Goal: Find specific page/section: Find specific page/section

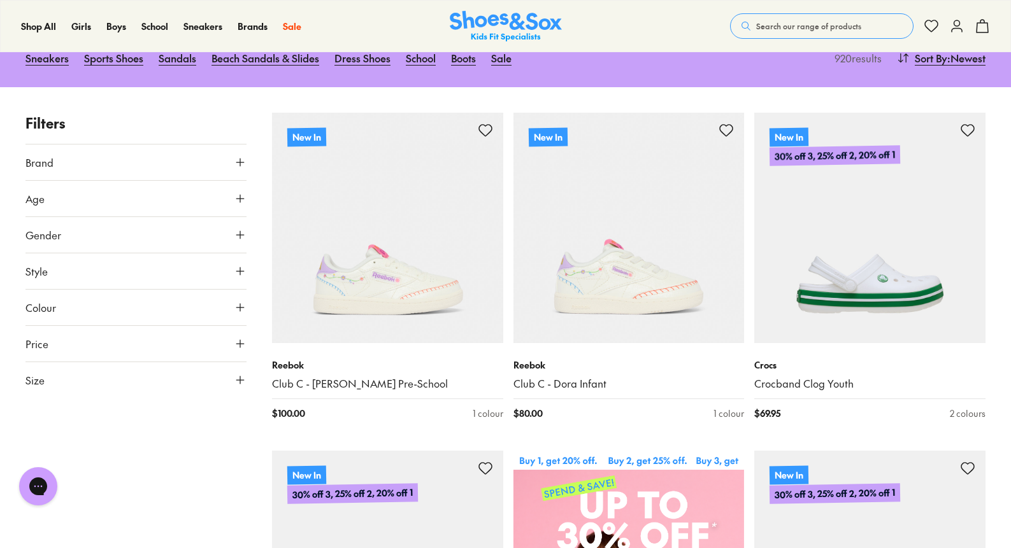
scroll to position [177, 0]
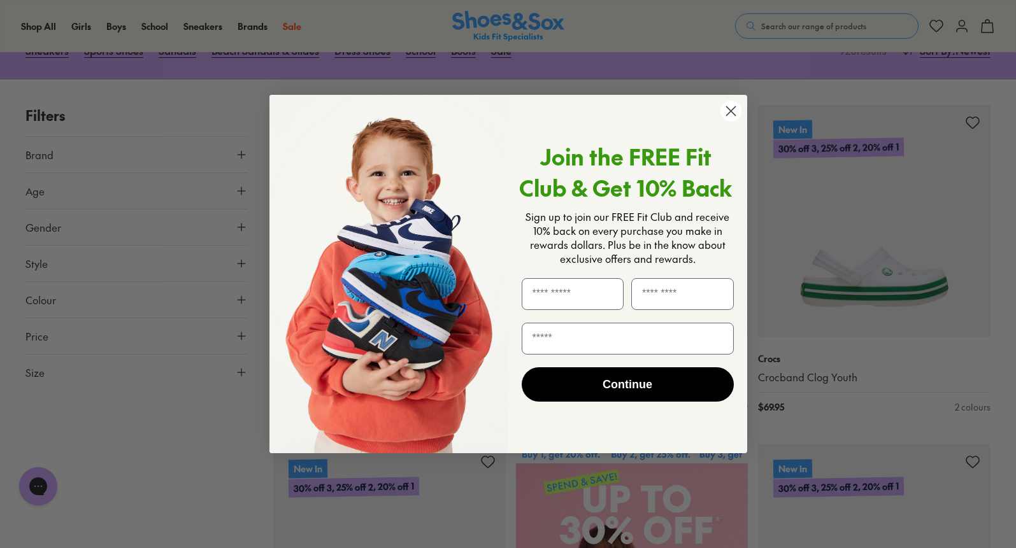
click at [733, 107] on circle "Close dialog" at bounding box center [730, 111] width 21 height 21
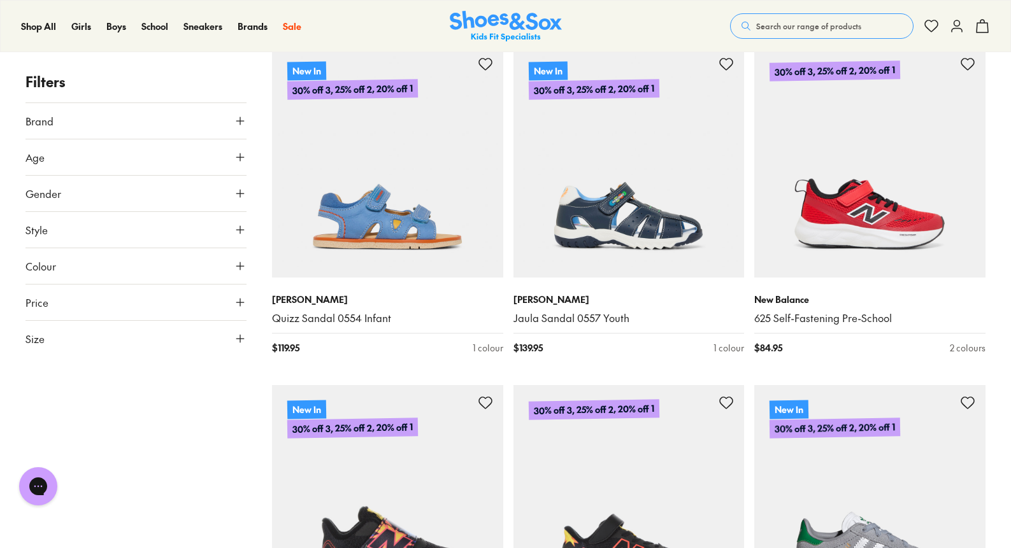
scroll to position [1593, 0]
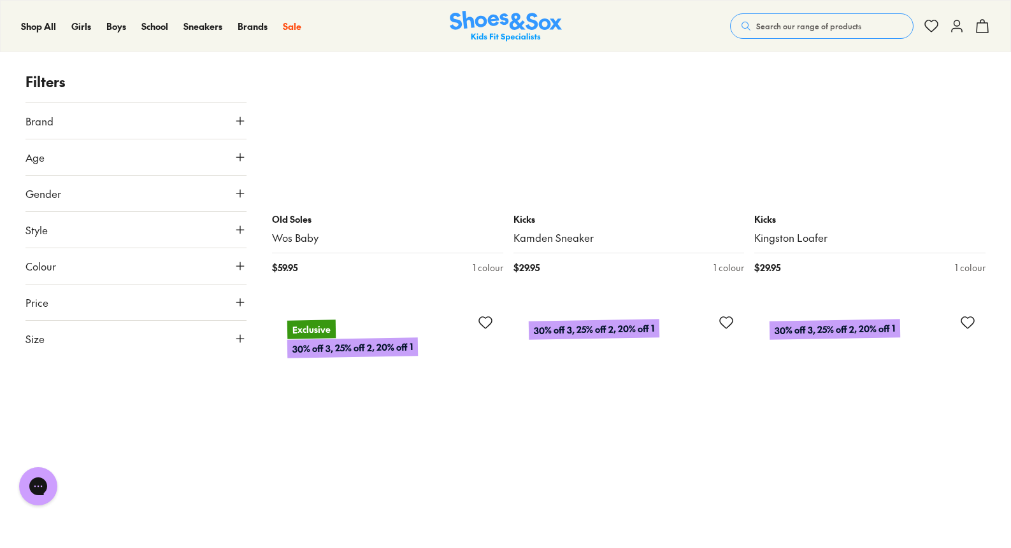
scroll to position [6753, 0]
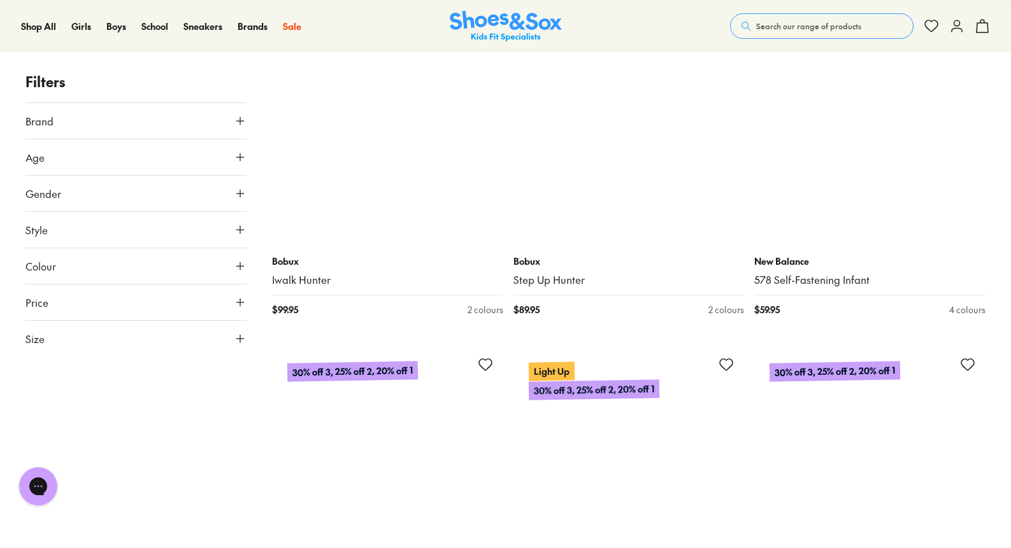
scroll to position [7997, 0]
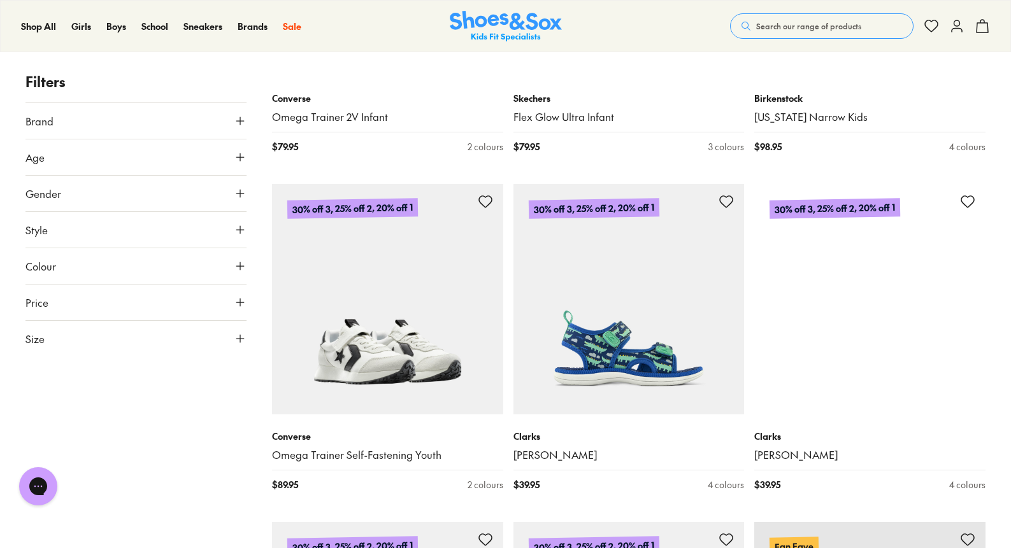
scroll to position [13642, 0]
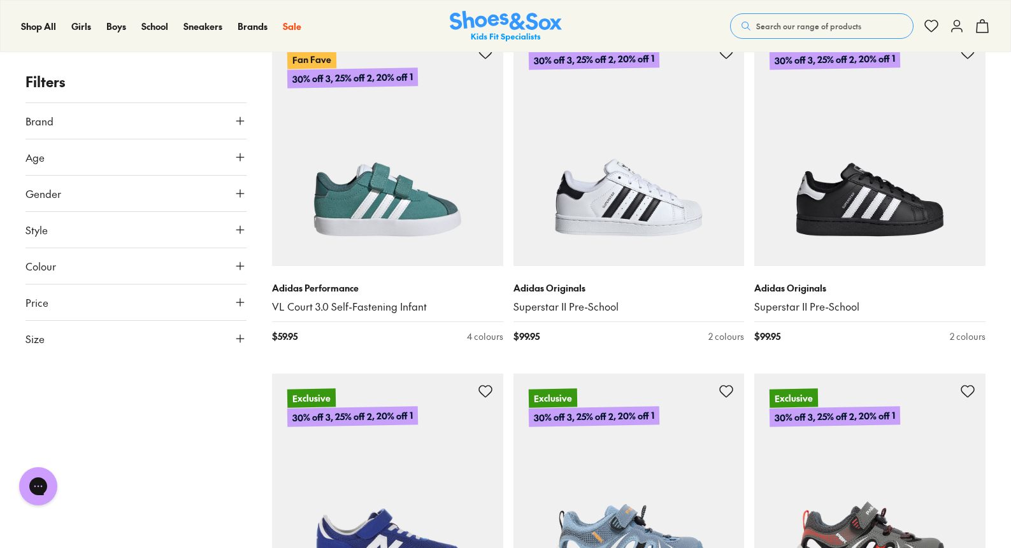
scroll to position [17496, 0]
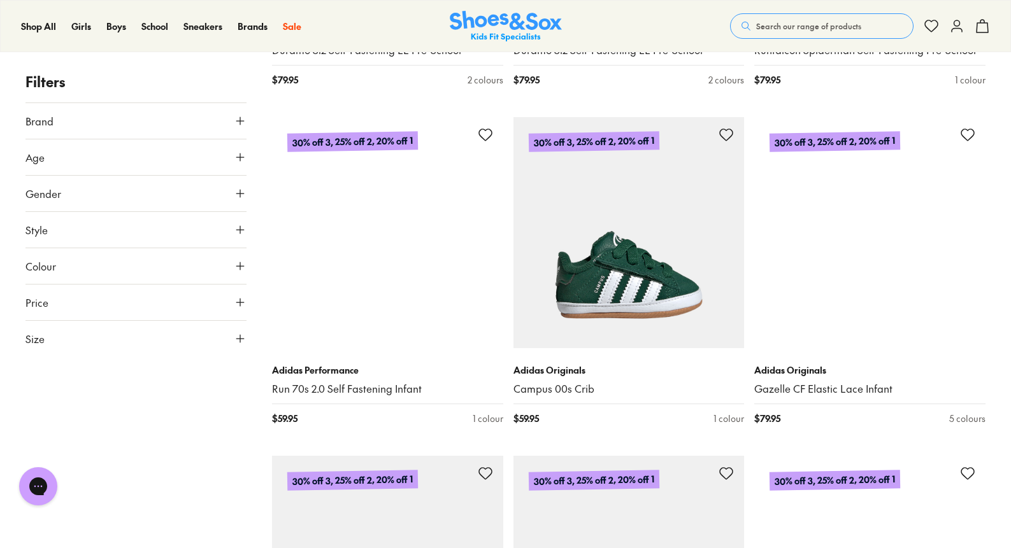
scroll to position [19466, 0]
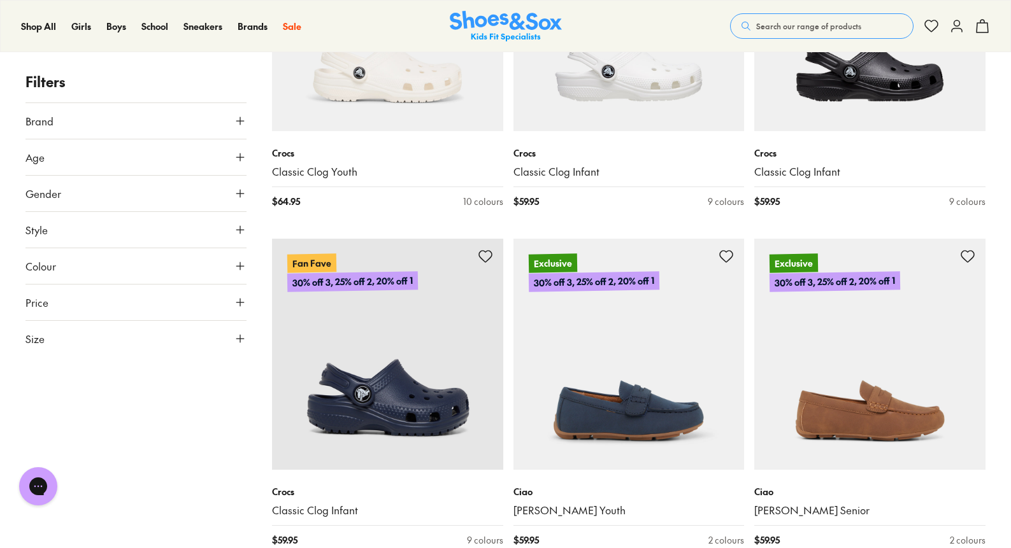
scroll to position [24080, 0]
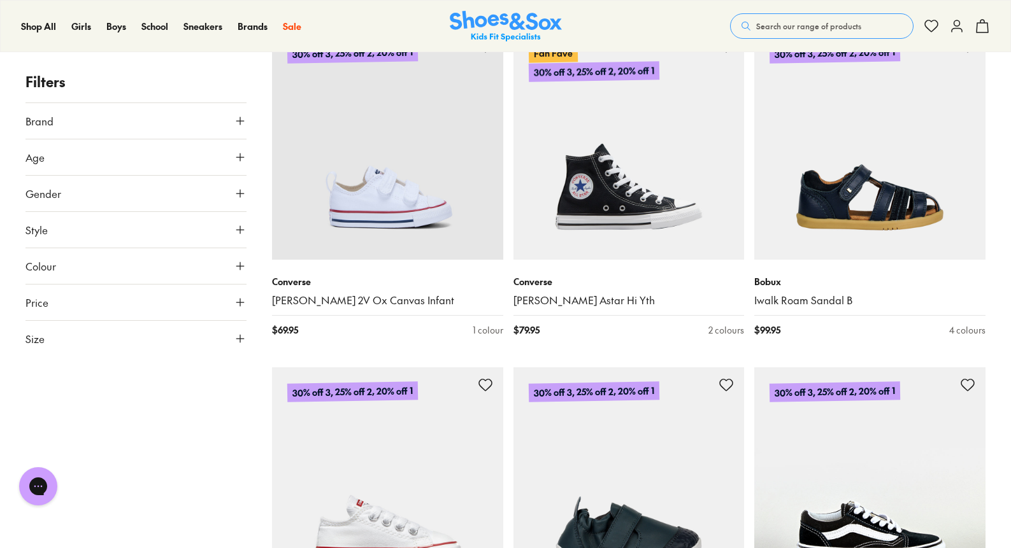
scroll to position [27679, 0]
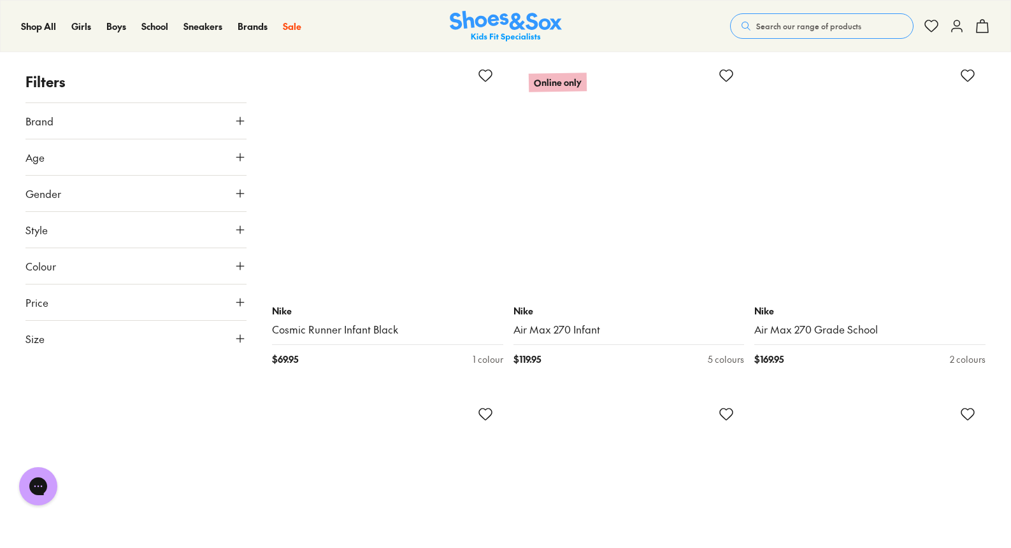
scroll to position [31072, 0]
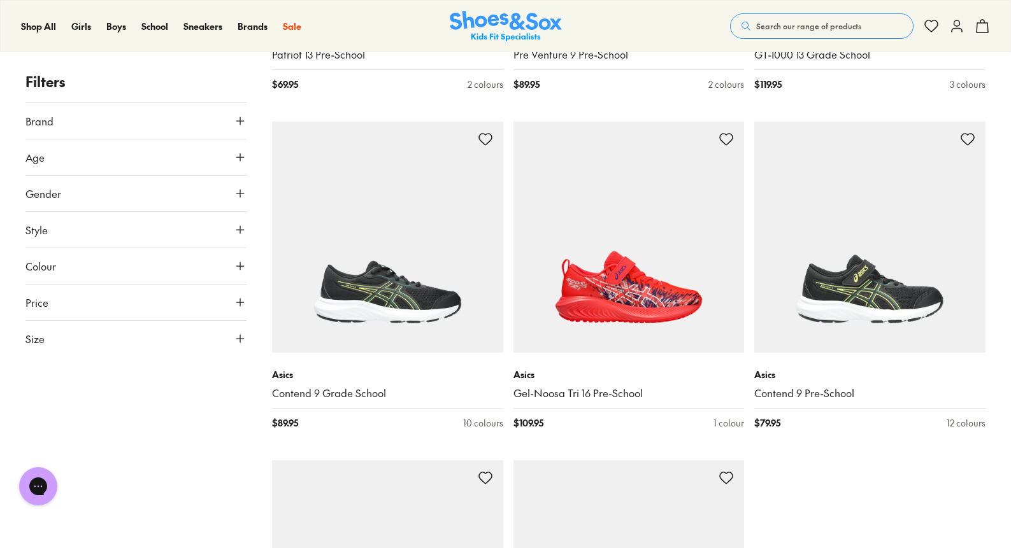
scroll to position [36211, 0]
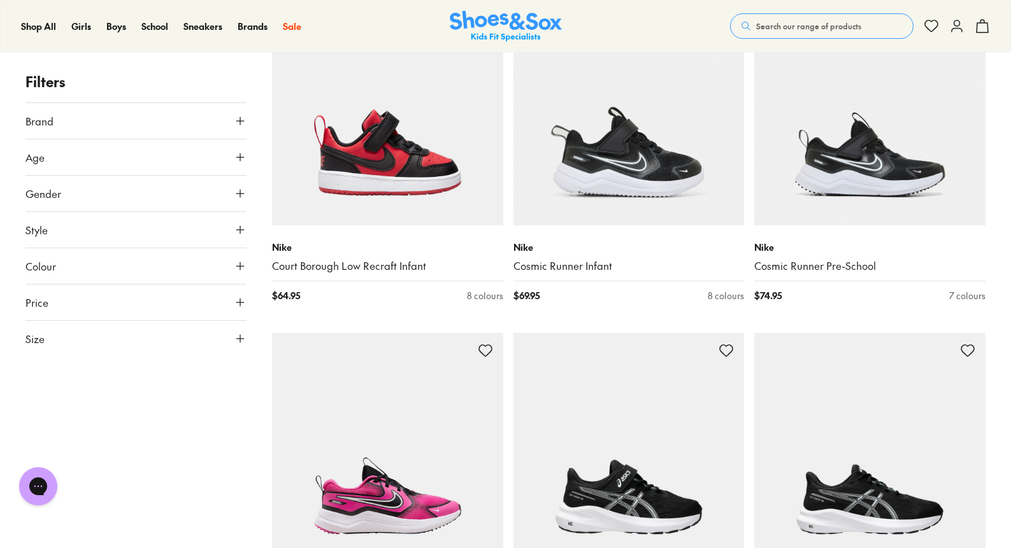
scroll to position [38557, 0]
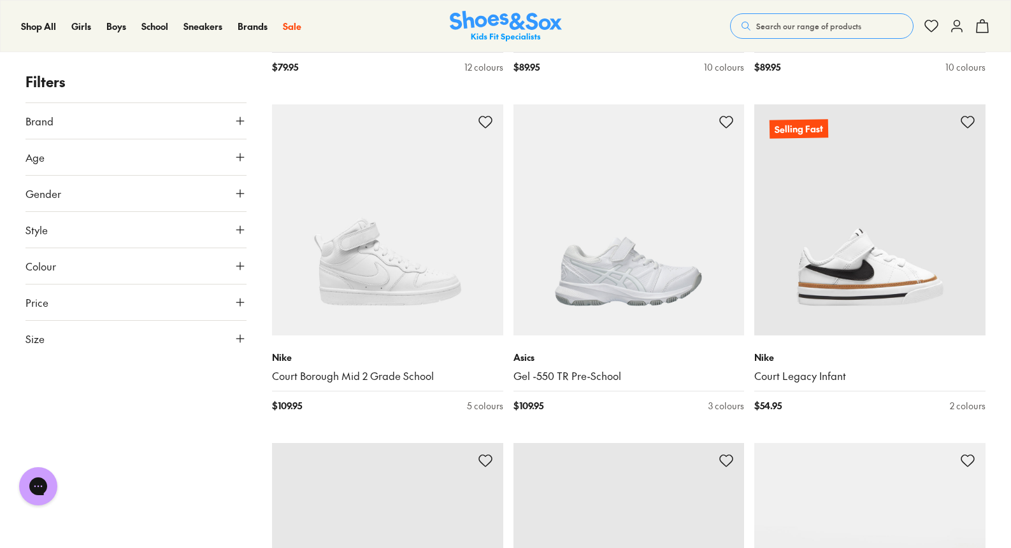
scroll to position [41474, 0]
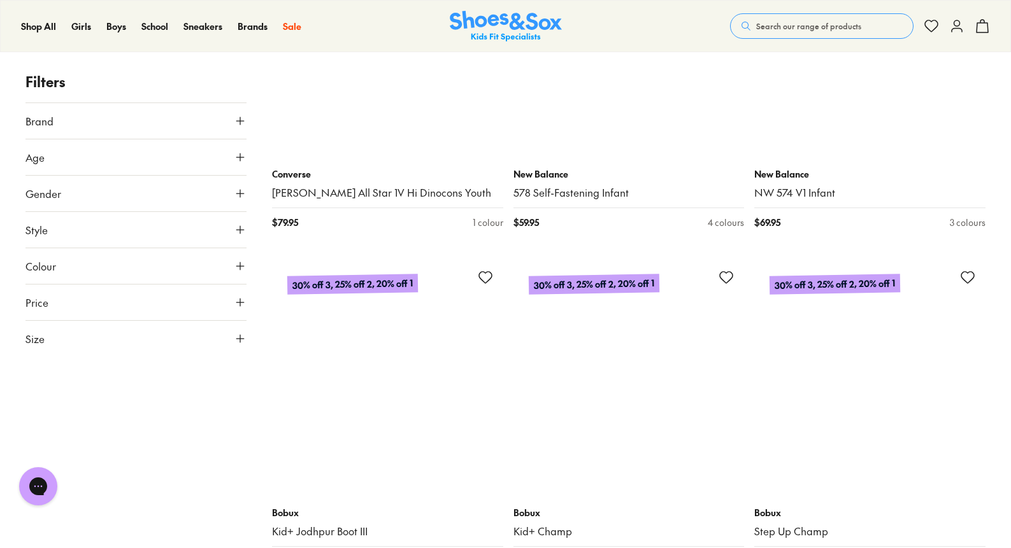
scroll to position [46086, 0]
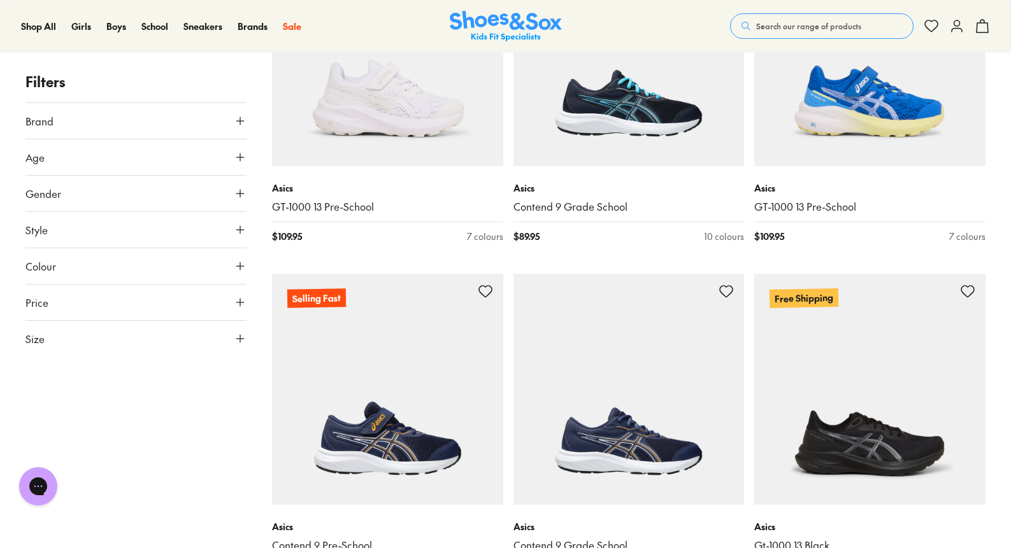
scroll to position [53015, 0]
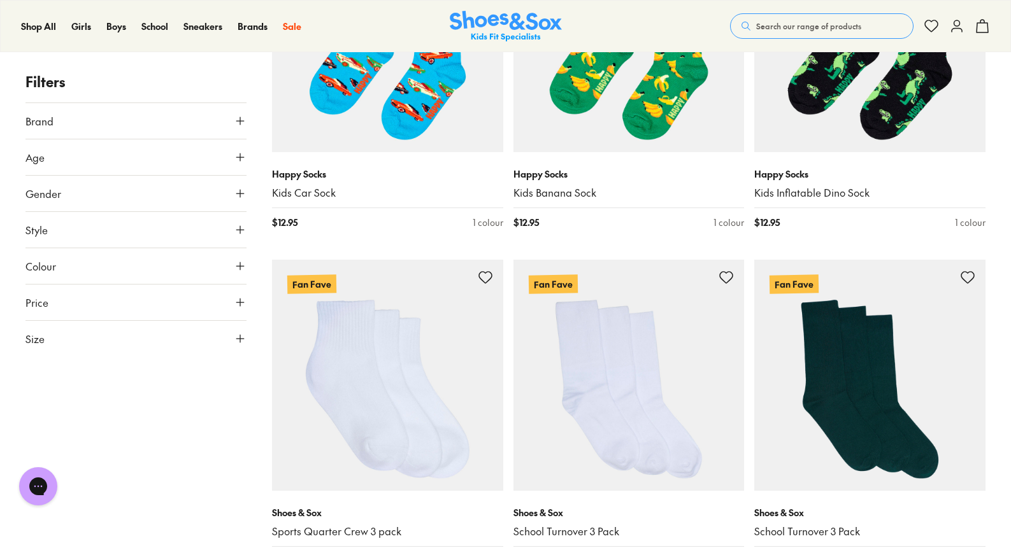
scroll to position [55114, 0]
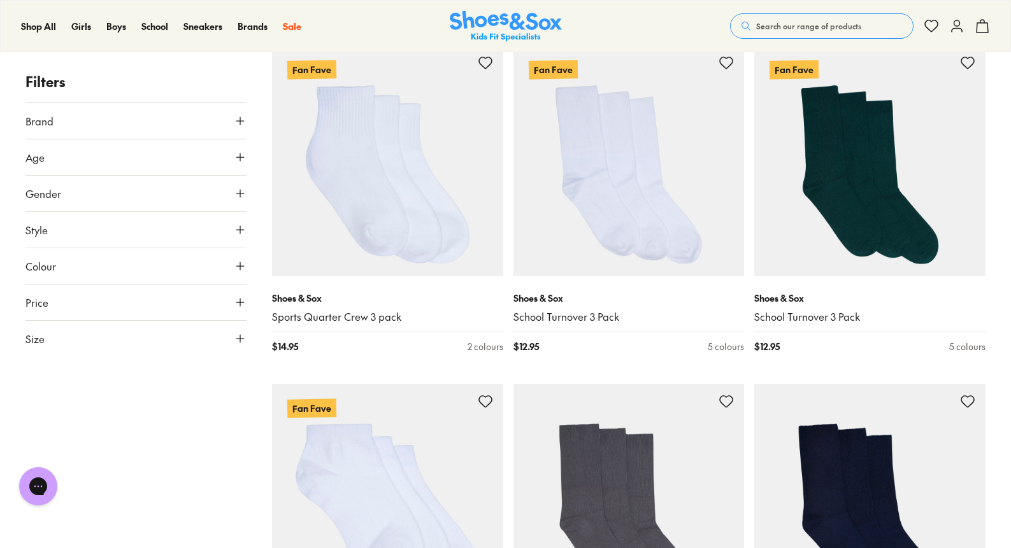
click at [235, 119] on icon at bounding box center [240, 121] width 13 height 13
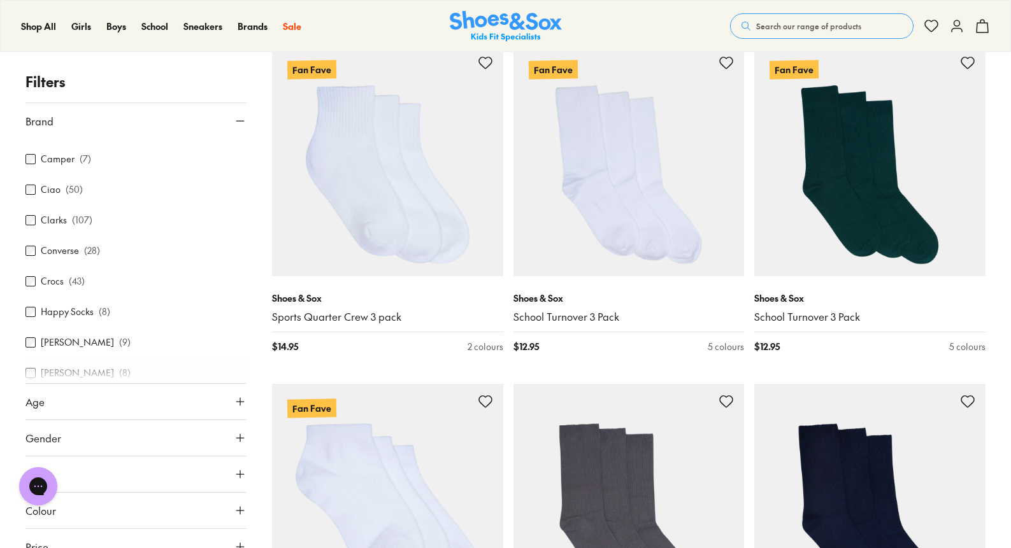
scroll to position [153, 0]
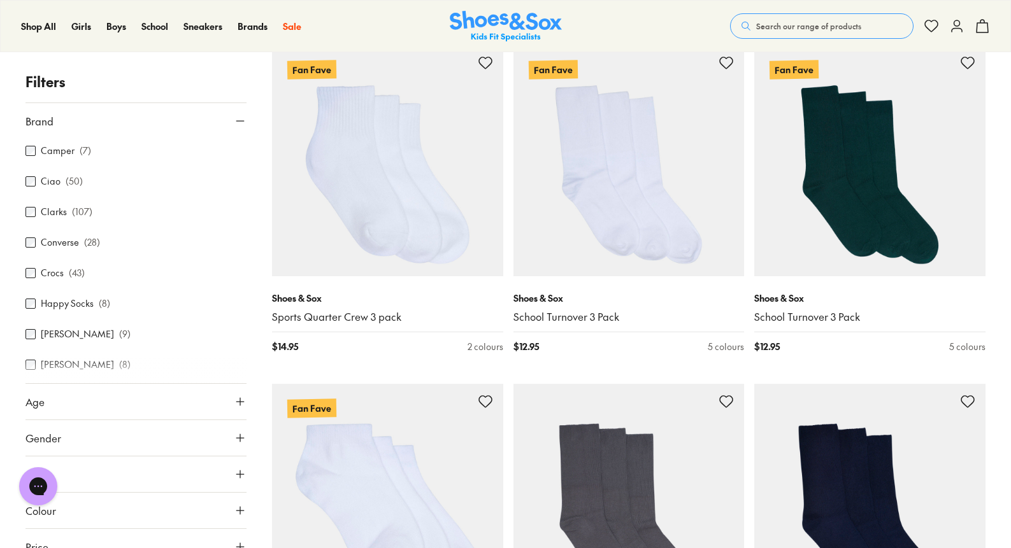
click at [69, 240] on label "Converse" at bounding box center [60, 242] width 38 height 13
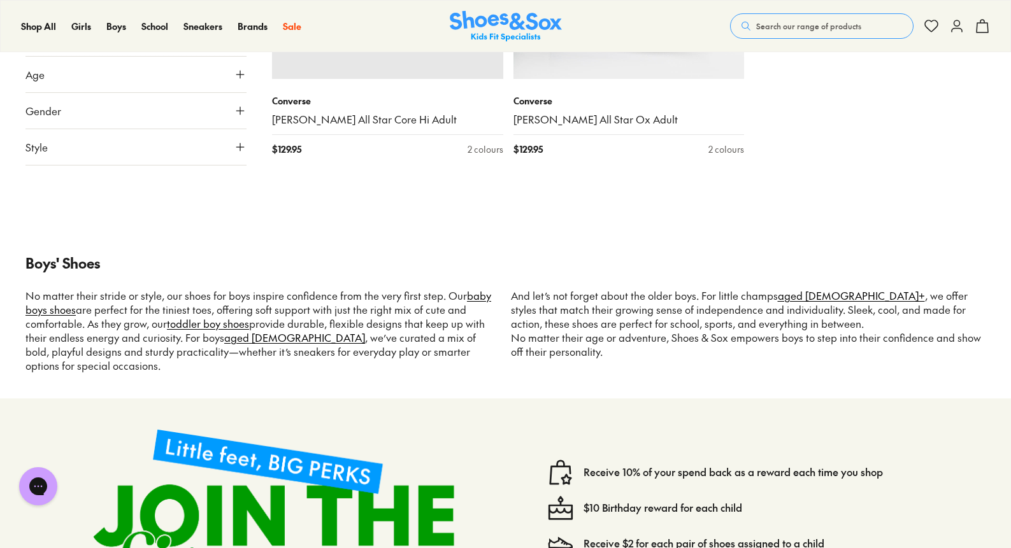
scroll to position [3602, 0]
